Goal: Task Accomplishment & Management: Use online tool/utility

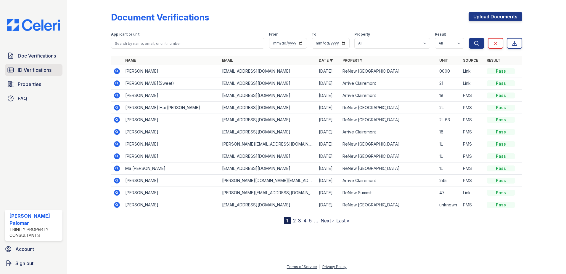
click at [45, 67] on span "ID Verifications" at bounding box center [35, 69] width 34 height 7
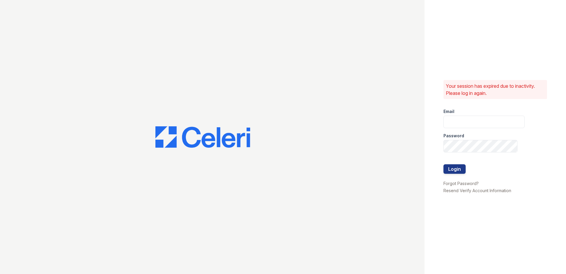
type input "gsencionpalomar@trinity-pm.com"
click at [449, 167] on button "Login" at bounding box center [455, 168] width 22 height 9
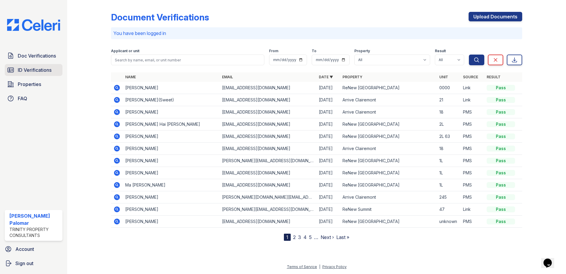
click at [28, 66] on link "ID Verifications" at bounding box center [34, 70] width 58 height 12
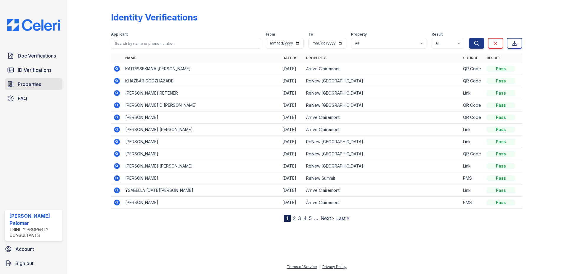
click at [27, 84] on span "Properties" at bounding box center [29, 84] width 23 height 7
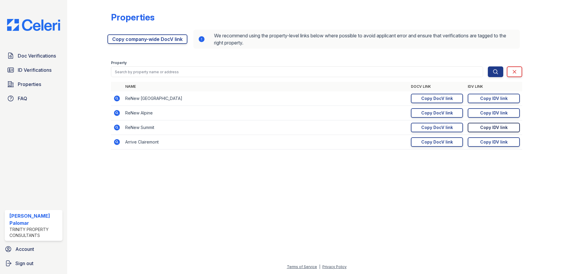
click at [490, 126] on div "Copy IDV link" at bounding box center [494, 127] width 28 height 6
click at [427, 129] on div "Copy DocV link" at bounding box center [438, 127] width 32 height 6
click at [38, 57] on span "Doc Verifications" at bounding box center [37, 55] width 38 height 7
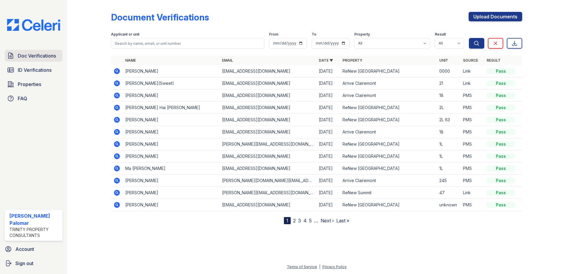
click at [37, 60] on link "Doc Verifications" at bounding box center [34, 56] width 58 height 12
click at [41, 81] on span "Properties" at bounding box center [29, 84] width 23 height 7
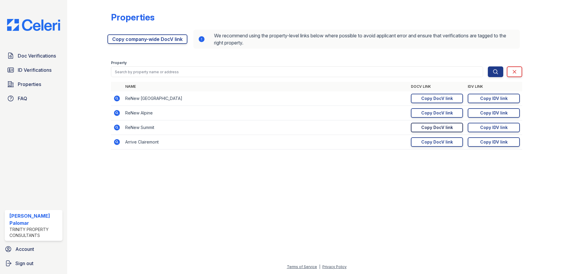
click at [440, 129] on div "Copy DocV link" at bounding box center [438, 127] width 32 height 6
